Goal: Transaction & Acquisition: Purchase product/service

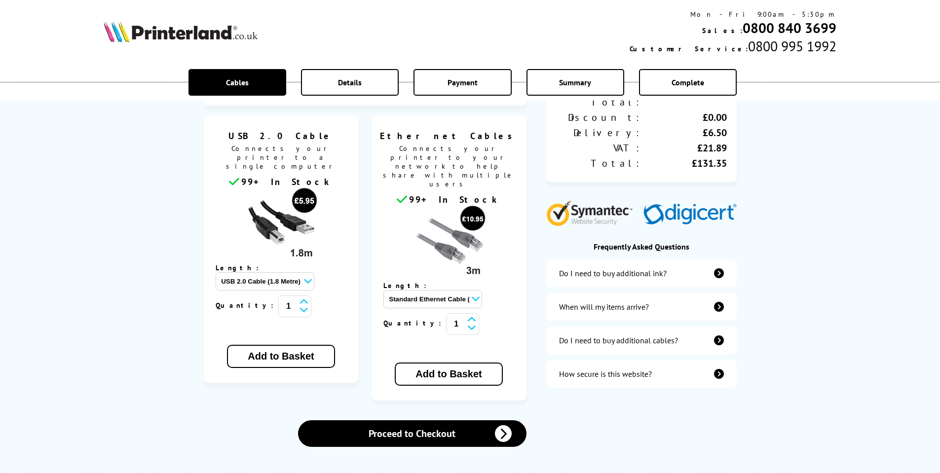
scroll to position [197, 0]
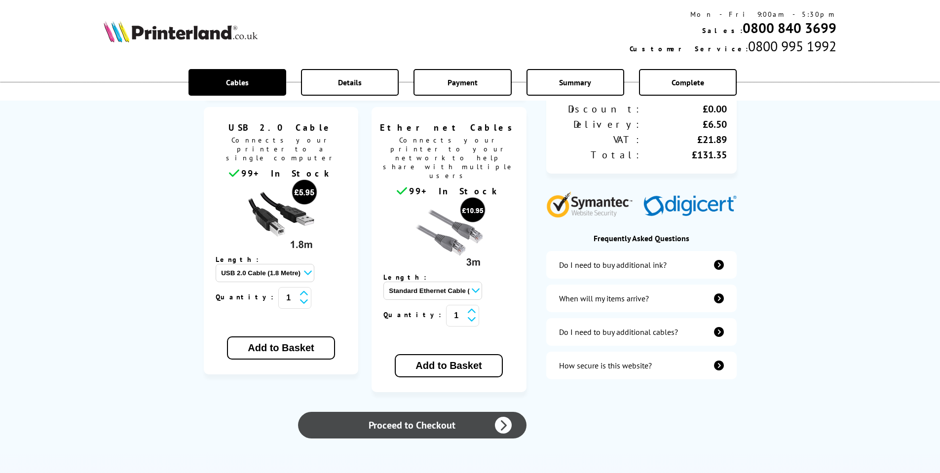
click at [396, 412] on link "Proceed to Checkout" at bounding box center [412, 425] width 228 height 27
